Goal: Browse casually

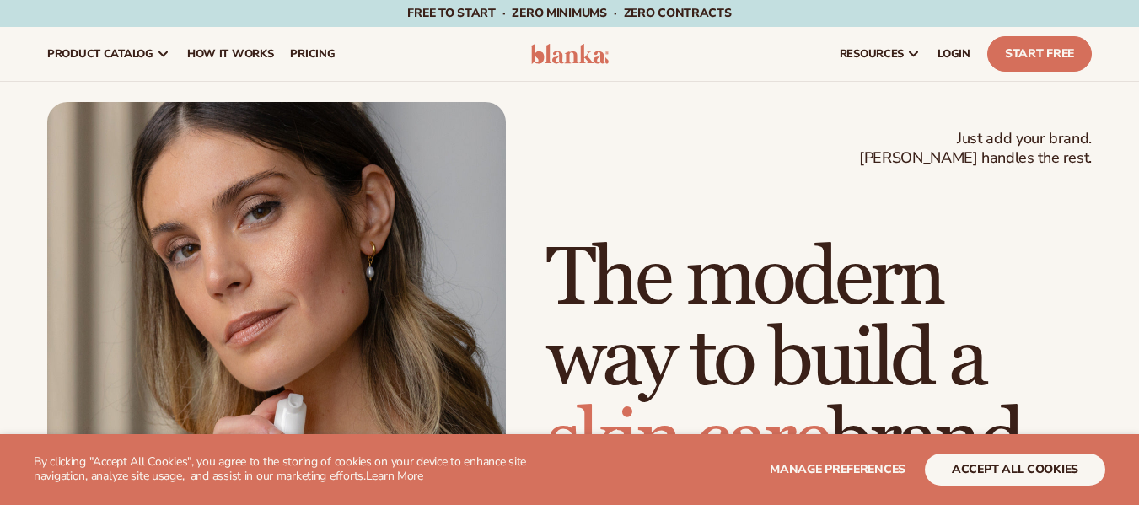
click at [586, 57] on img at bounding box center [569, 54] width 79 height 20
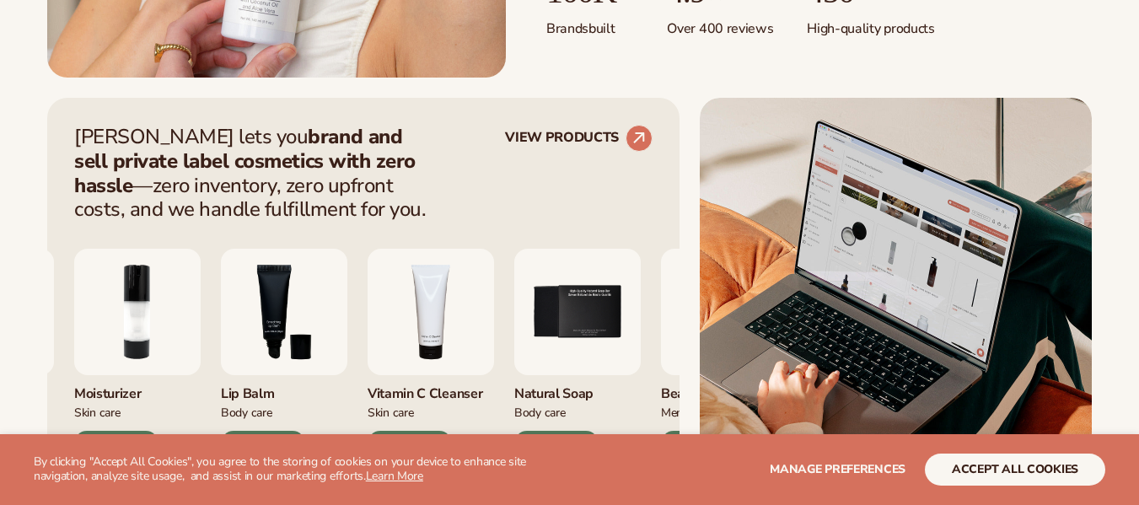
scroll to position [731, 0]
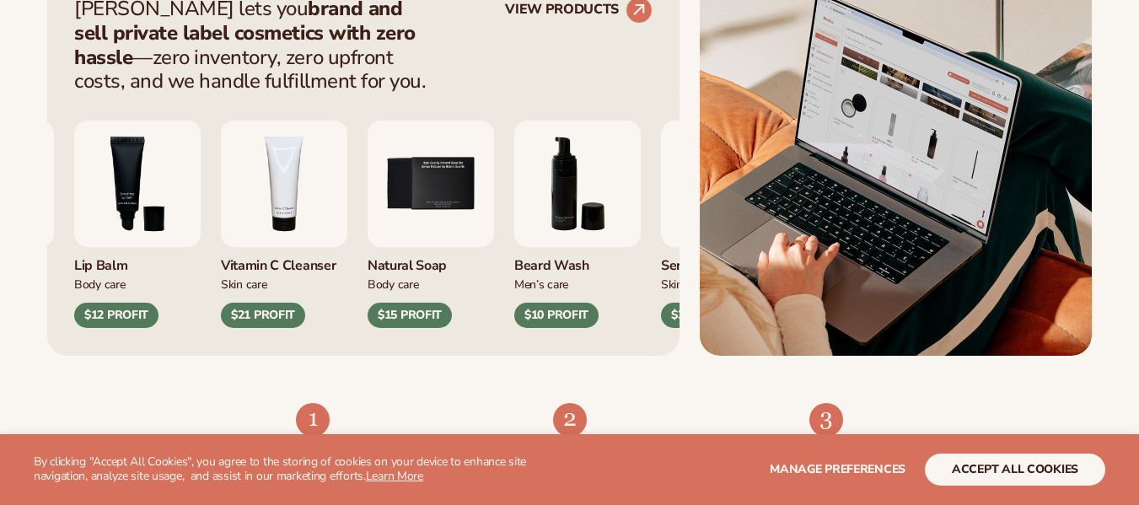
click at [608, 311] on div "Lip Gloss Makeup $16 PROFIT Moisturizer [MEDICAL_DATA] $17 PROFIT Body Care" at bounding box center [363, 211] width 578 height 234
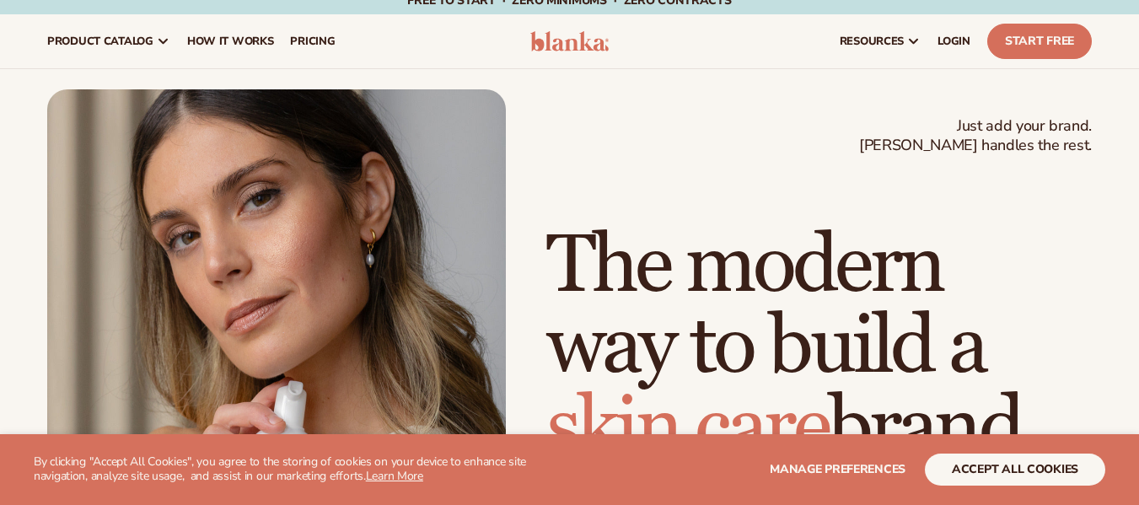
scroll to position [12, 0]
click at [722, 255] on h1 "The modern way to build a [MEDICAL_DATA] brand" at bounding box center [818, 348] width 545 height 243
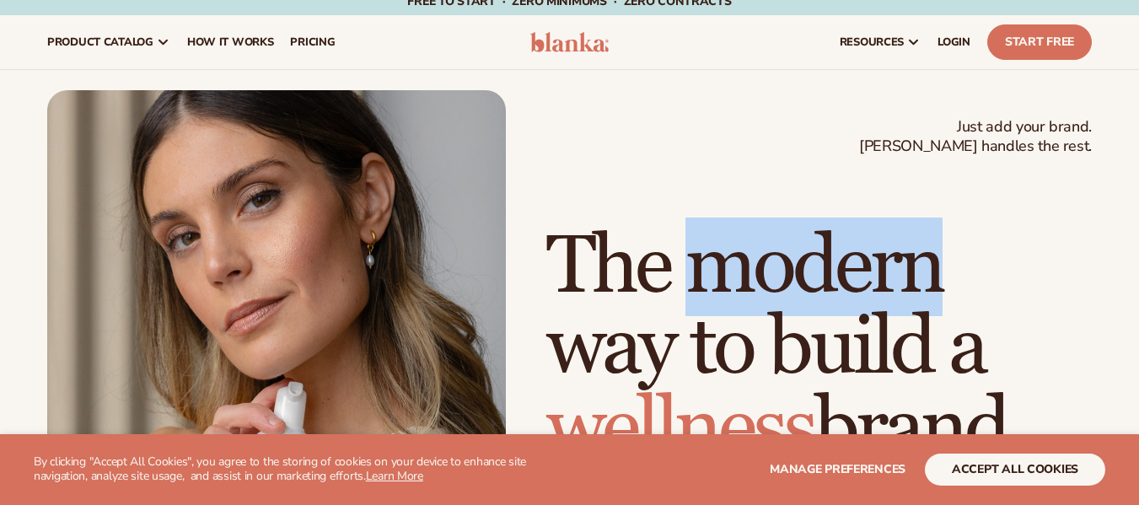
click at [722, 255] on h1 "The modern way to build a wellness brand" at bounding box center [818, 348] width 545 height 243
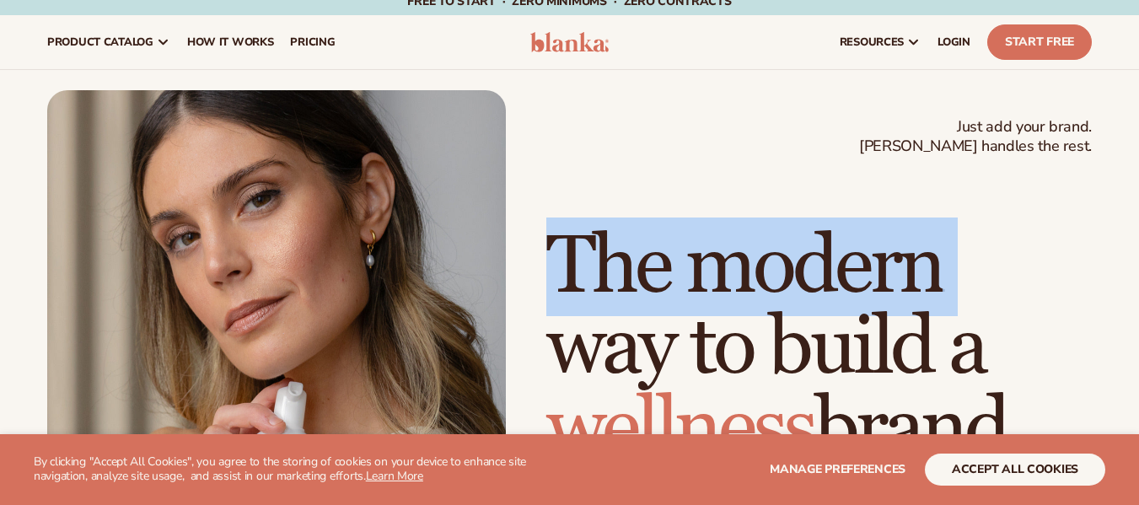
drag, startPoint x: 722, startPoint y: 255, endPoint x: 711, endPoint y: 256, distance: 11.9
click at [711, 256] on h1 "The modern way to build a wellness brand" at bounding box center [818, 348] width 545 height 243
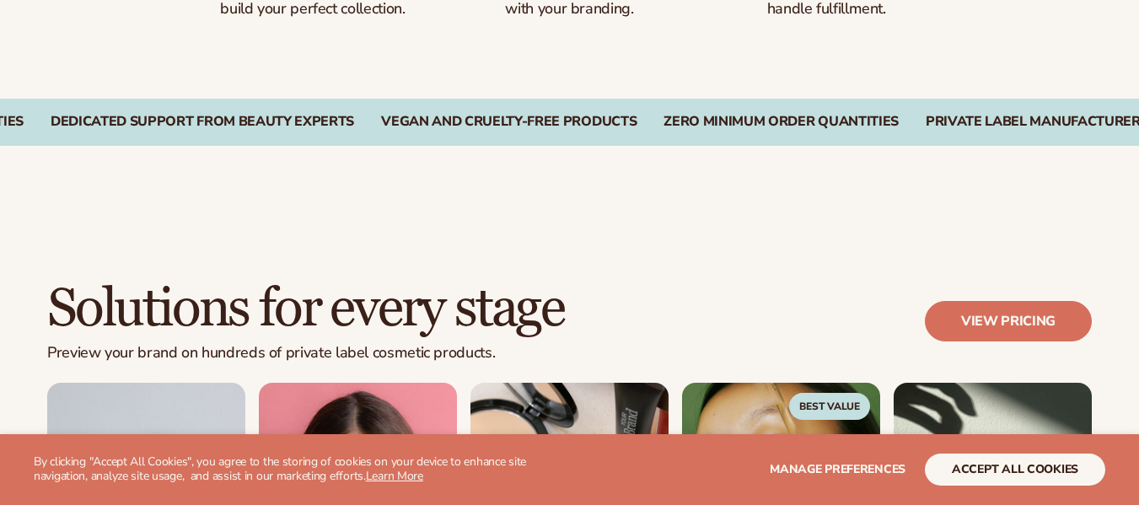
scroll to position [1344, 0]
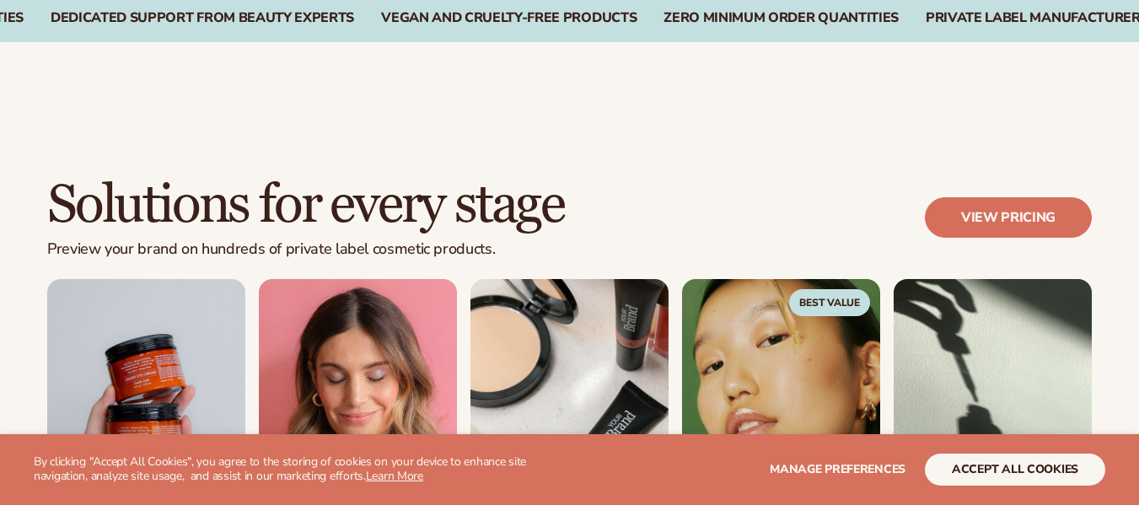
click at [439, 225] on h2 "Solutions for every stage" at bounding box center [305, 205] width 517 height 56
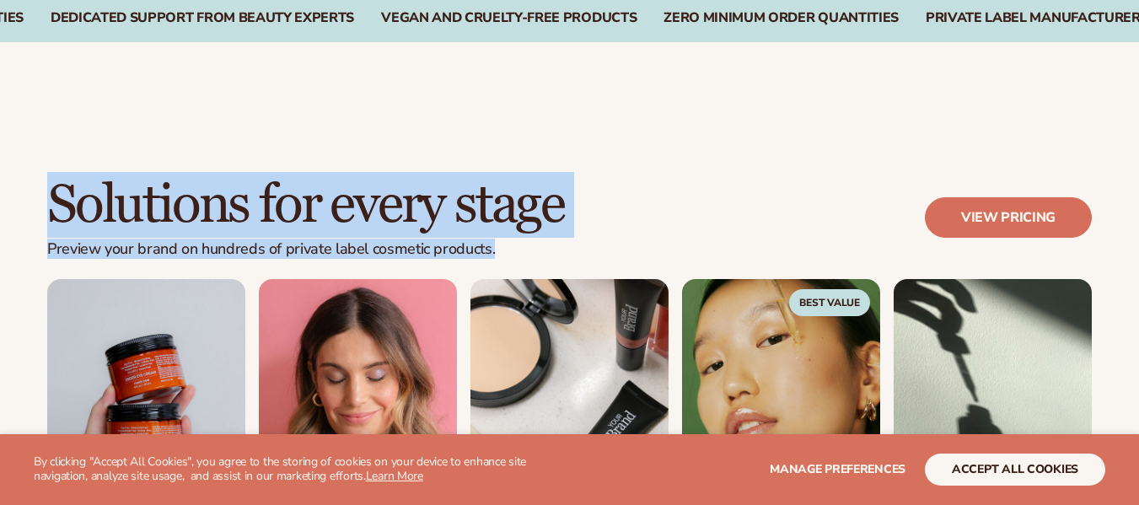
drag, startPoint x: 439, startPoint y: 225, endPoint x: 476, endPoint y: 276, distance: 62.7
click at [476, 276] on div "Solutions for every stage Preview your brand on hundreds of private label cosme…" at bounding box center [569, 228] width 1044 height 102
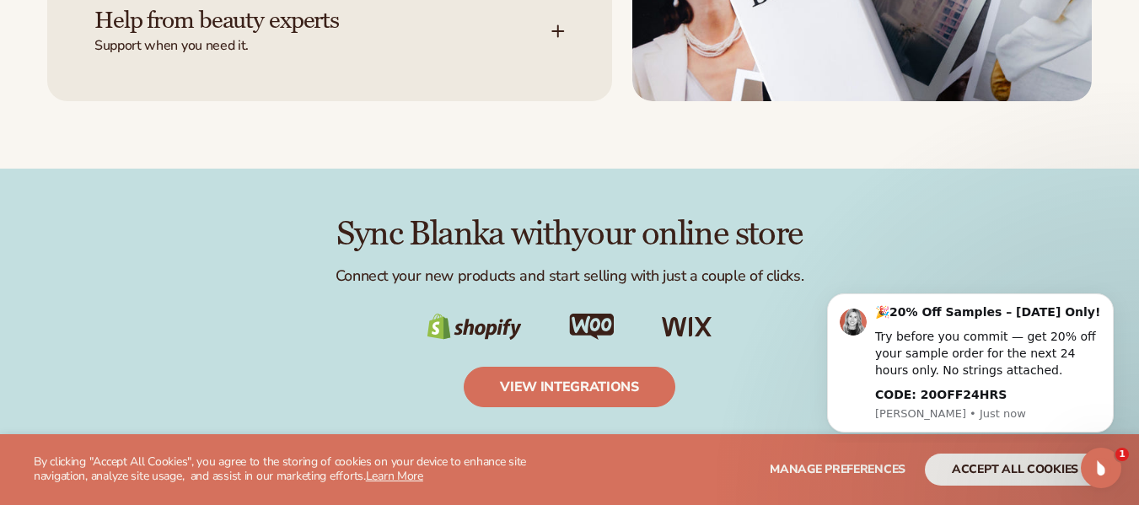
scroll to position [2600, 0]
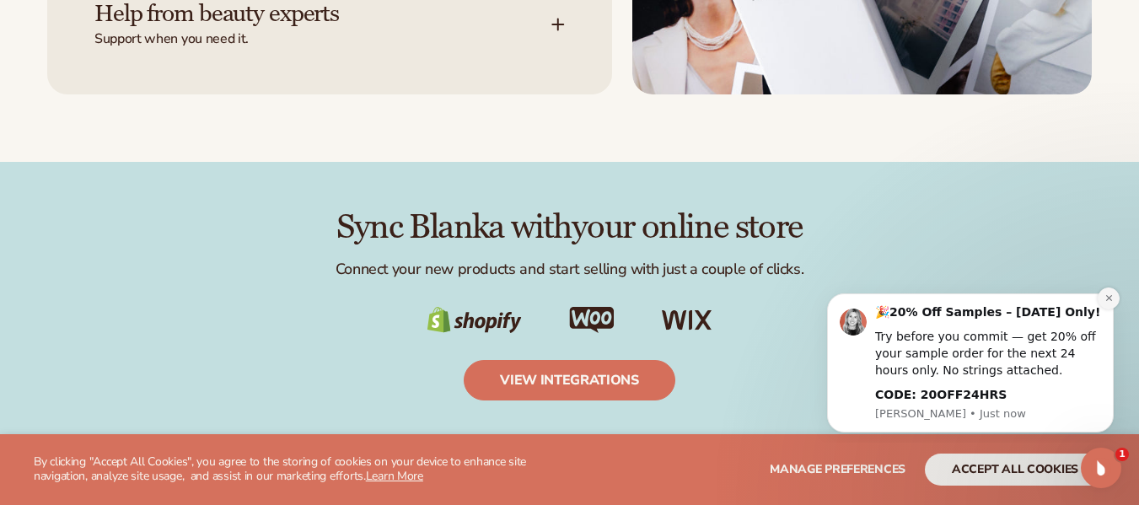
click at [1108, 298] on icon "Dismiss notification" at bounding box center [1108, 298] width 6 height 6
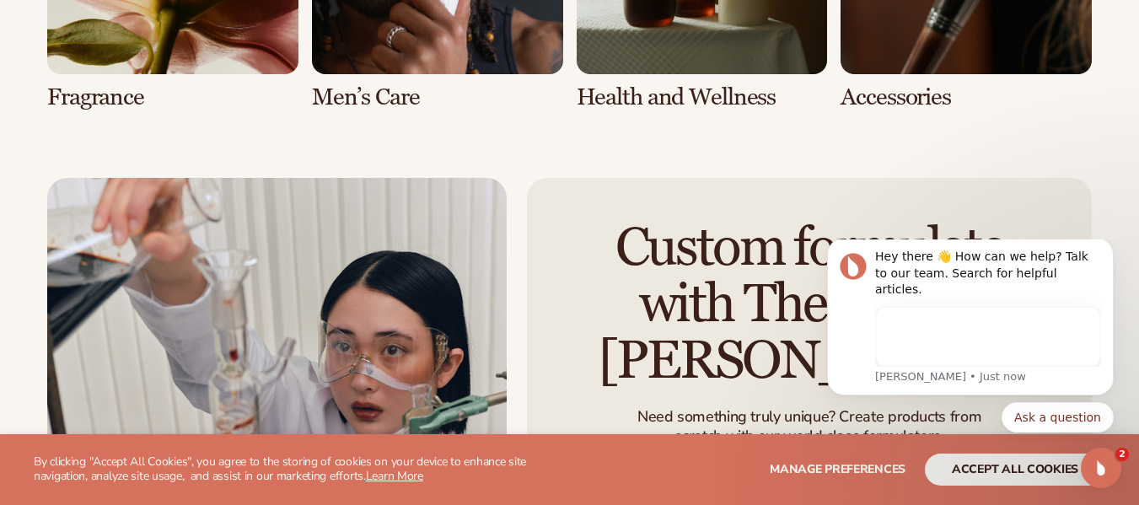
scroll to position [3715, 0]
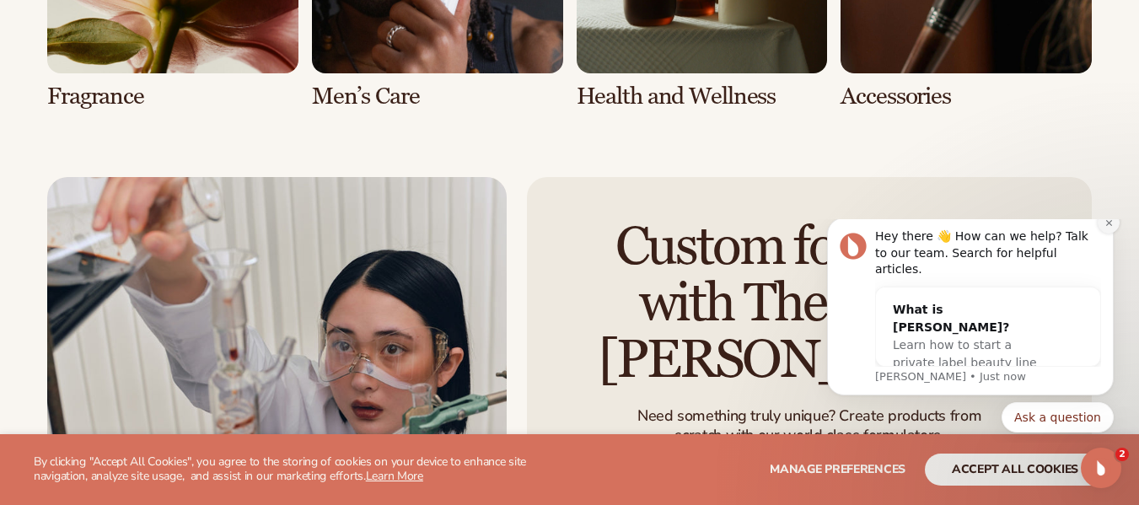
click at [1104, 228] on icon "Dismiss notification" at bounding box center [1108, 222] width 9 height 9
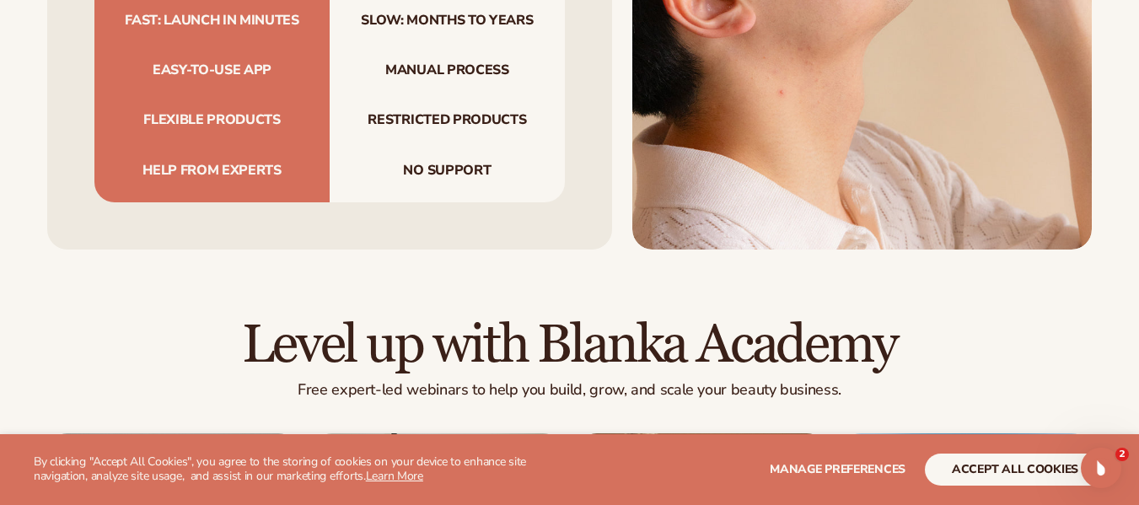
scroll to position [5341, 0]
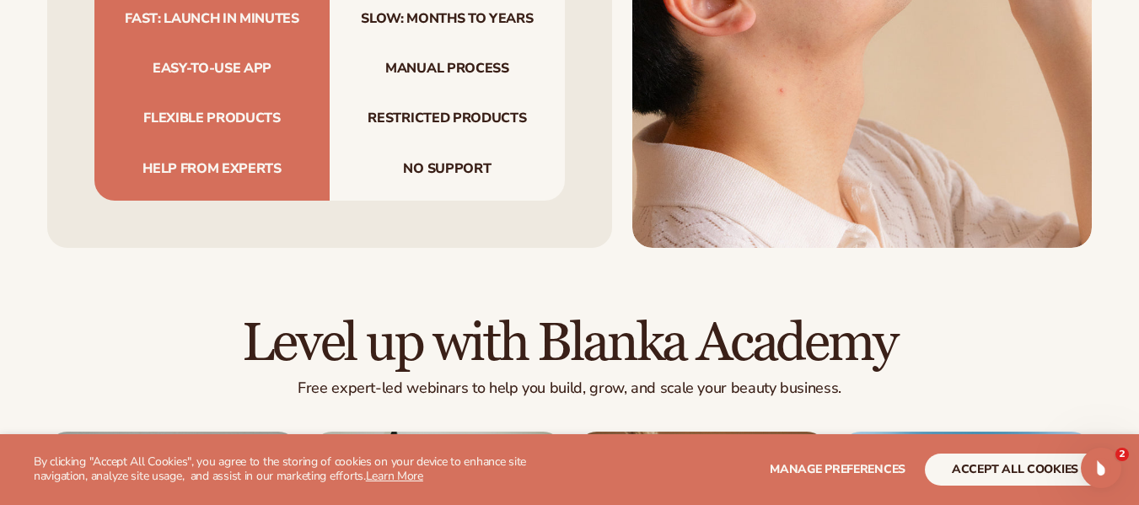
click at [691, 315] on h2 "Level up with Blanka Academy" at bounding box center [569, 343] width 1044 height 56
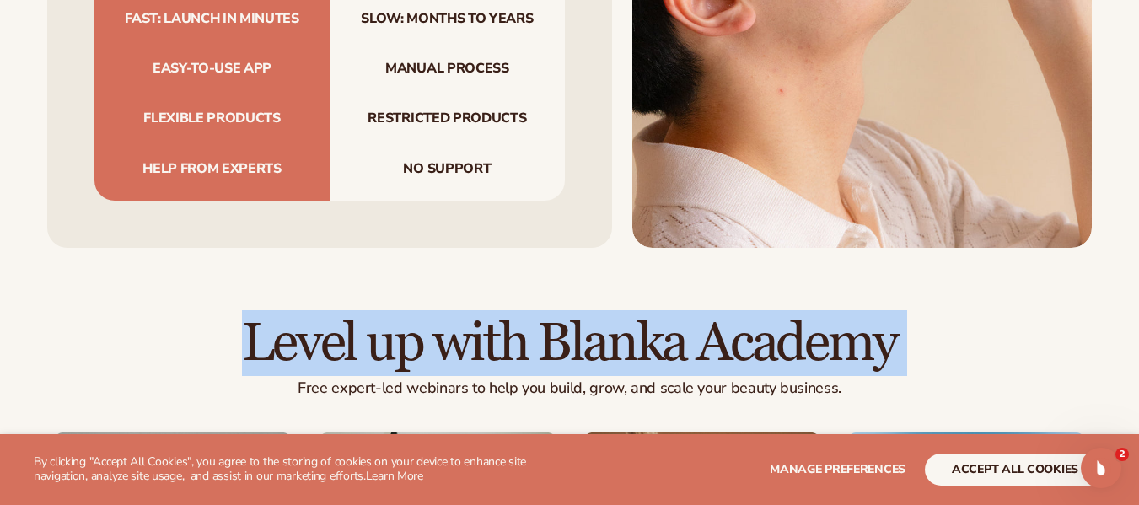
click at [691, 315] on h2 "Level up with Blanka Academy" at bounding box center [569, 343] width 1044 height 56
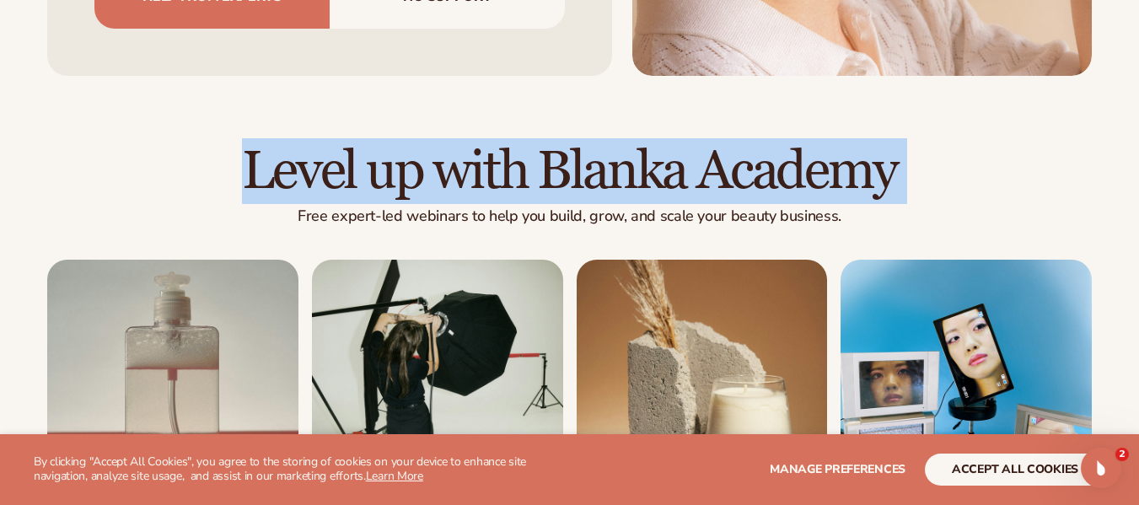
scroll to position [5514, 0]
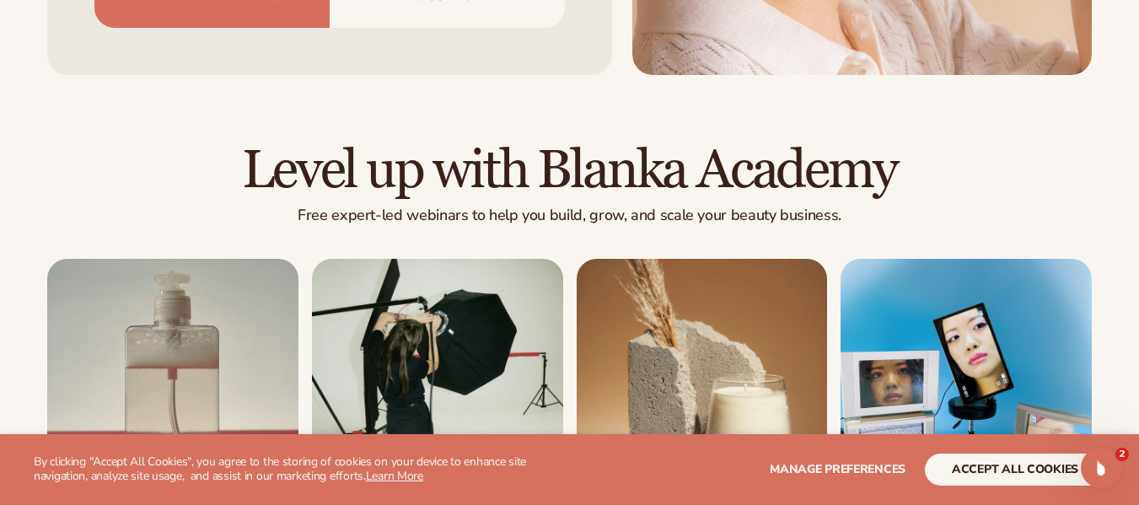
click at [662, 169] on div "Level up with Blanka Academy Free expert-led webinars to help you build, grow, …" at bounding box center [569, 401] width 1139 height 519
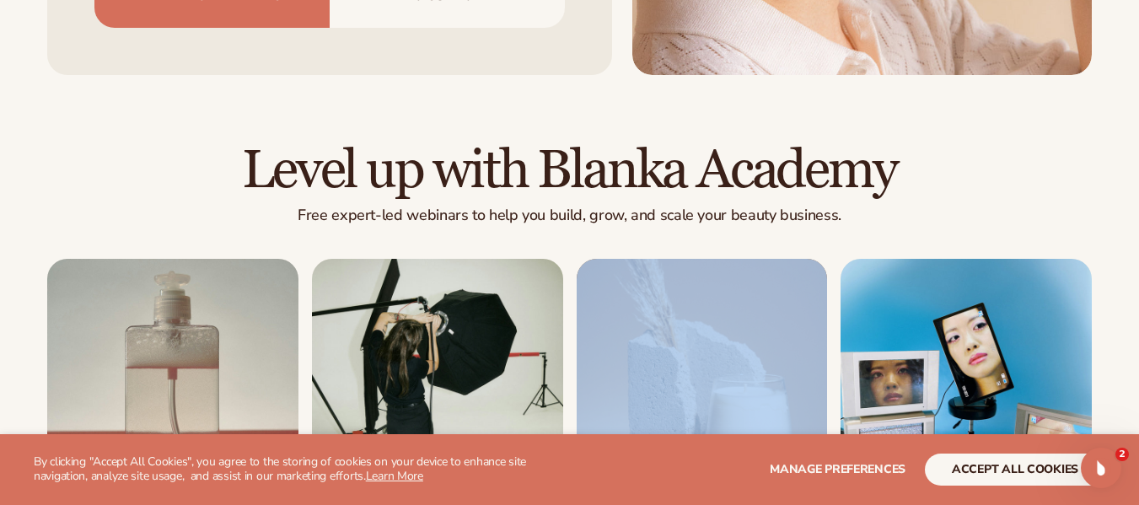
click at [662, 169] on div "Level up with Blanka Academy Free expert-led webinars to help you build, grow, …" at bounding box center [569, 401] width 1139 height 519
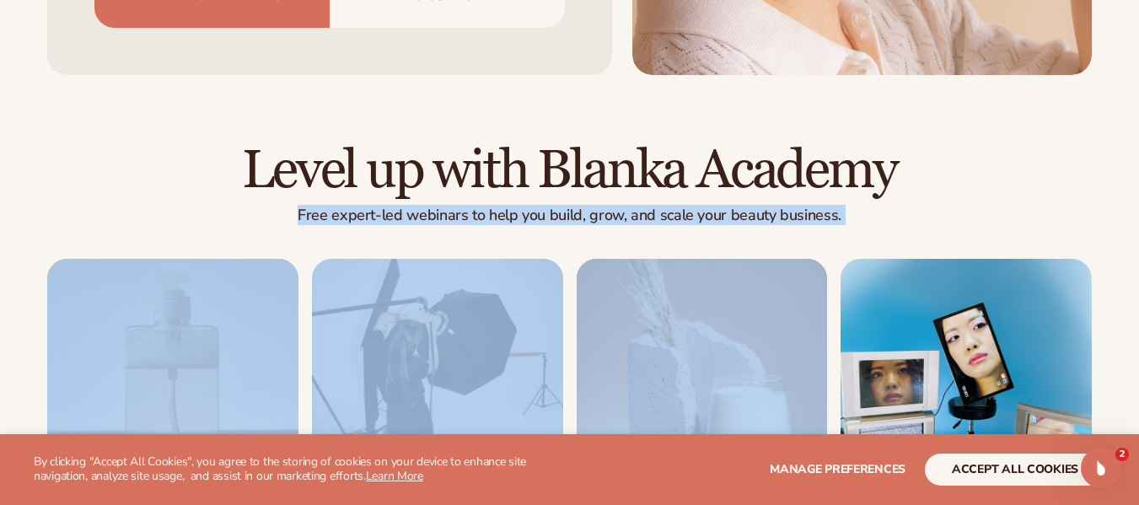
drag, startPoint x: 662, startPoint y: 169, endPoint x: 581, endPoint y: 143, distance: 85.8
click at [581, 143] on div "Level up with Blanka Academy Free expert-led webinars to help you build, grow, …" at bounding box center [569, 401] width 1139 height 519
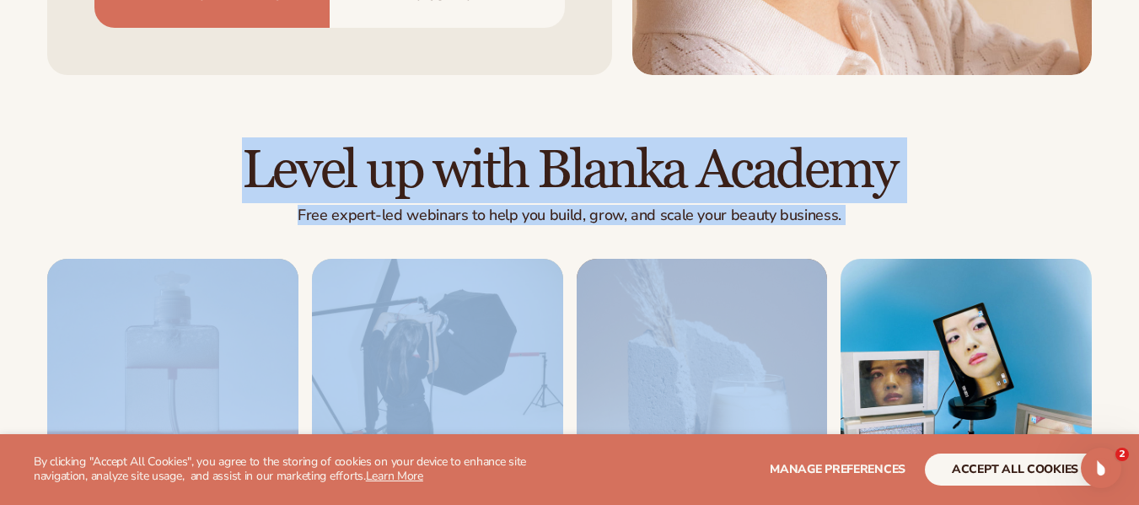
click at [581, 143] on h2 "Level up with Blanka Academy" at bounding box center [569, 170] width 1044 height 56
